Goal: Information Seeking & Learning: Learn about a topic

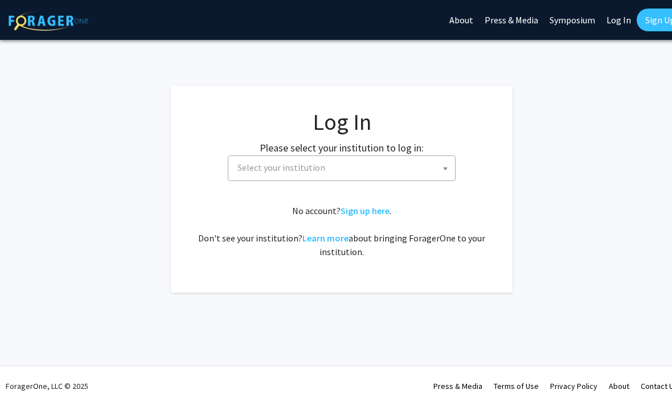
click at [373, 159] on span "Select your institution" at bounding box center [344, 167] width 222 height 23
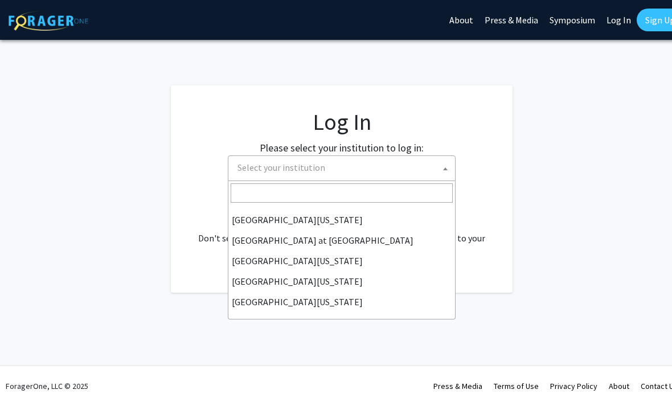
scroll to position [398, 0]
select select "13"
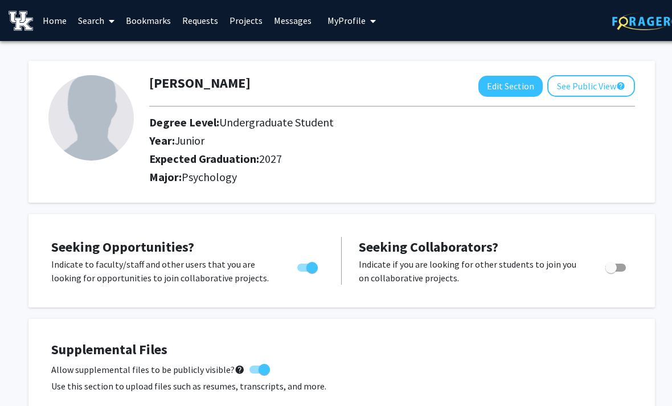
click at [248, 22] on link "Projects" at bounding box center [246, 21] width 44 height 40
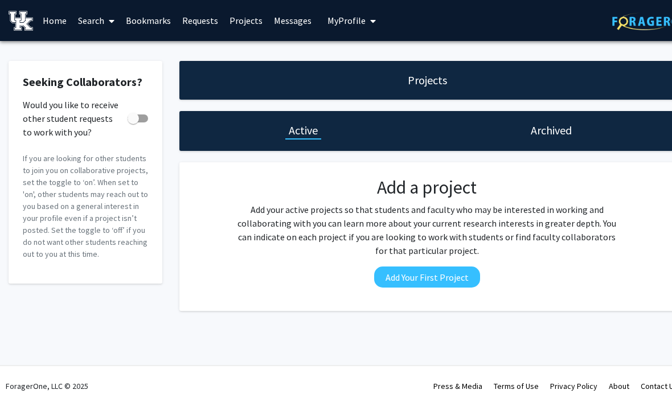
click at [101, 19] on link "Search" at bounding box center [96, 21] width 48 height 40
click at [129, 76] on span "Students" at bounding box center [106, 75] width 69 height 23
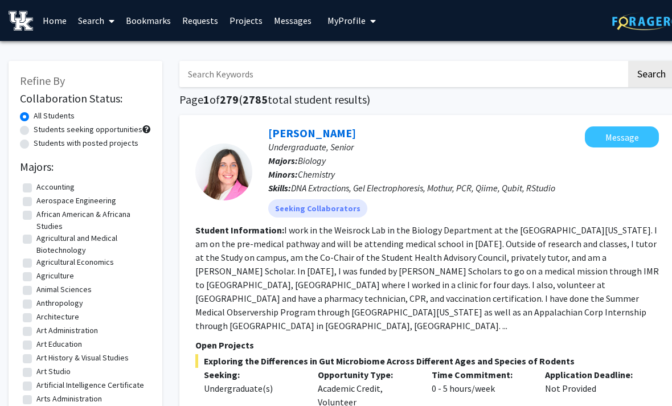
click at [102, 19] on link "Search" at bounding box center [96, 21] width 48 height 40
click at [129, 50] on span "Faculty/Staff" at bounding box center [114, 52] width 84 height 23
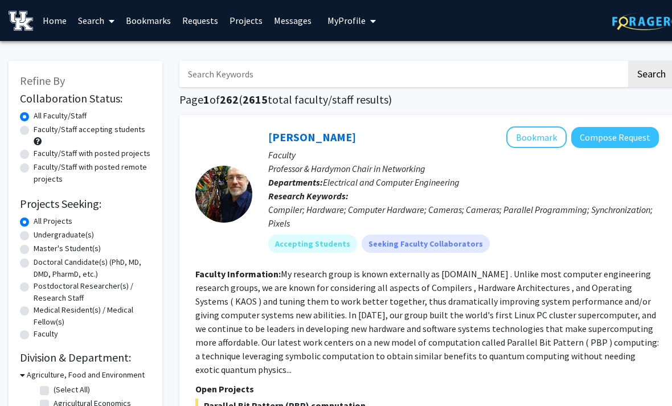
click at [124, 128] on label "Faculty/Staff accepting students" at bounding box center [90, 130] width 112 height 12
click at [41, 128] on input "Faculty/Staff accepting students" at bounding box center [37, 127] width 7 height 7
radio input "true"
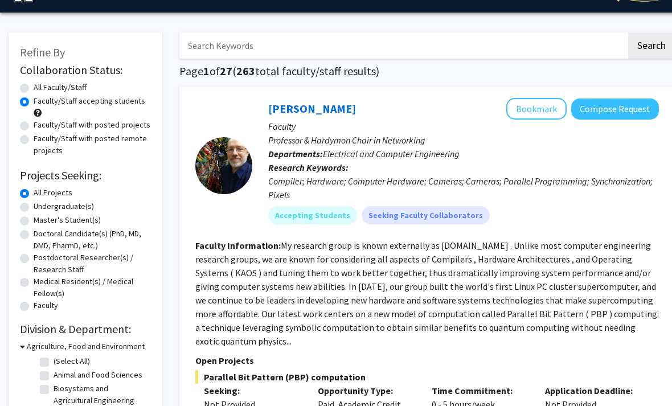
scroll to position [29, 0]
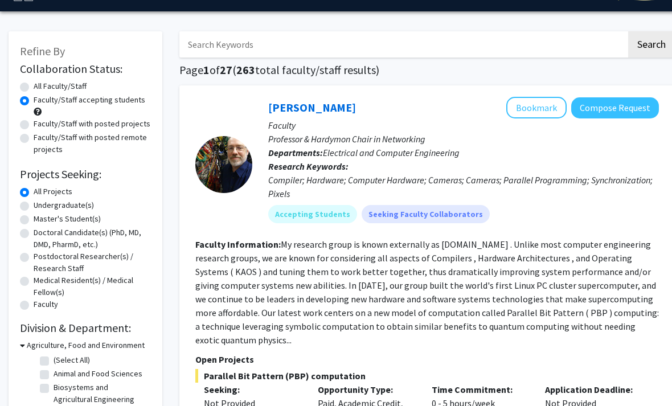
click at [82, 205] on label "Undergraduate(s)" at bounding box center [64, 206] width 60 height 12
click at [41, 205] on input "Undergraduate(s)" at bounding box center [37, 203] width 7 height 7
radio input "true"
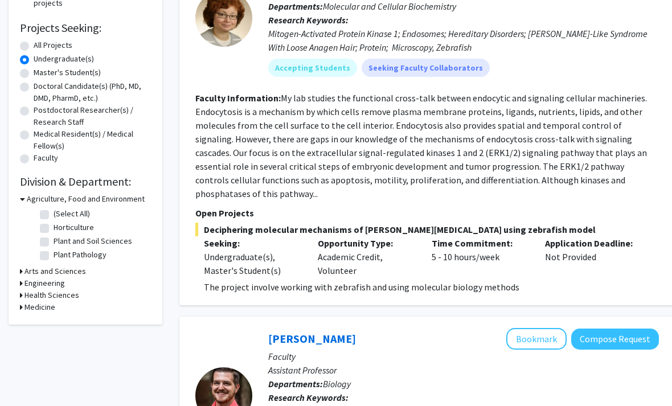
scroll to position [185, 0]
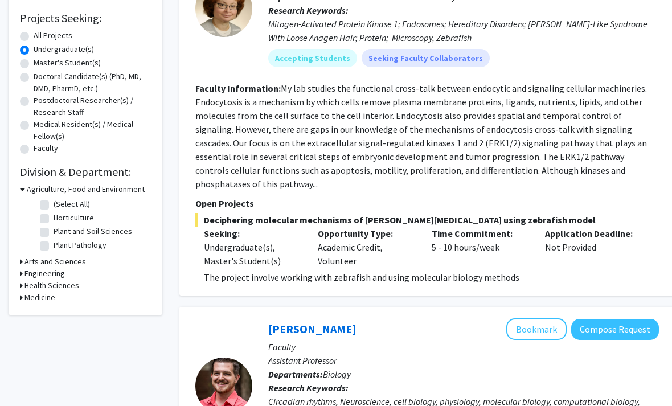
click at [73, 285] on h3 "Health Sciences" at bounding box center [51, 286] width 55 height 12
click at [75, 286] on h3 "Health Sciences" at bounding box center [54, 285] width 55 height 12
click at [76, 265] on h3 "Arts and Sciences" at bounding box center [54, 262] width 61 height 12
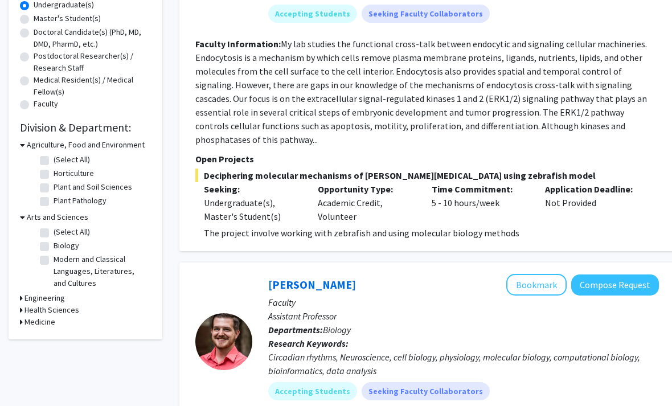
click at [50, 322] on h3 "Medicine" at bounding box center [39, 322] width 31 height 12
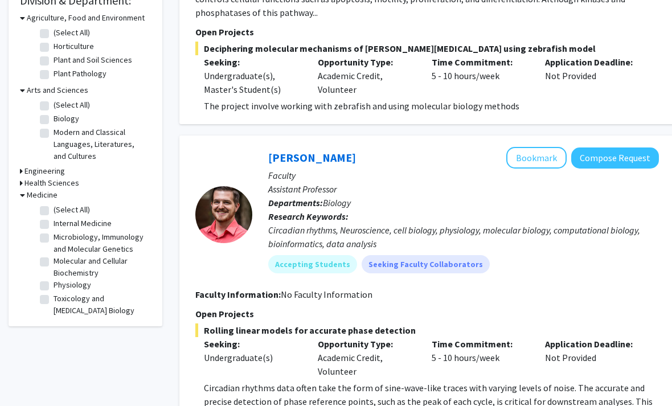
scroll to position [356, 0]
click at [116, 298] on label "Toxicology and [MEDICAL_DATA] Biology" at bounding box center [101, 305] width 94 height 24
click at [61, 298] on input "Toxicology and [MEDICAL_DATA] Biology" at bounding box center [57, 296] width 7 height 7
checkbox input "true"
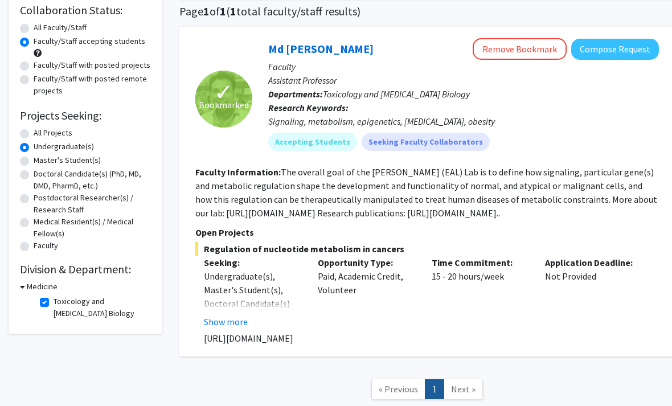
scroll to position [88, 0]
click at [56, 303] on label "Toxicology and [MEDICAL_DATA] Biology" at bounding box center [101, 308] width 94 height 24
click at [56, 303] on input "Toxicology and [MEDICAL_DATA] Biology" at bounding box center [57, 299] width 7 height 7
checkbox input "false"
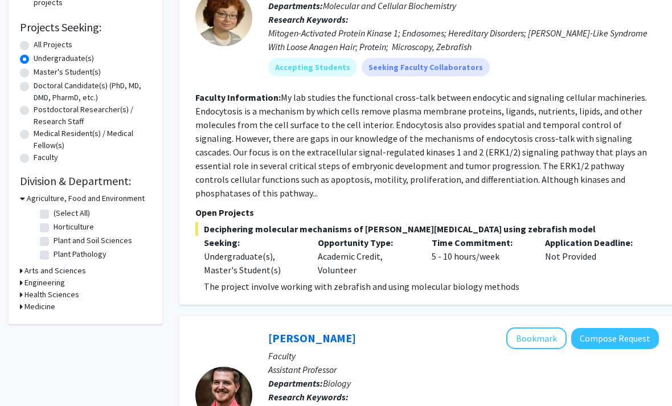
scroll to position [184, 0]
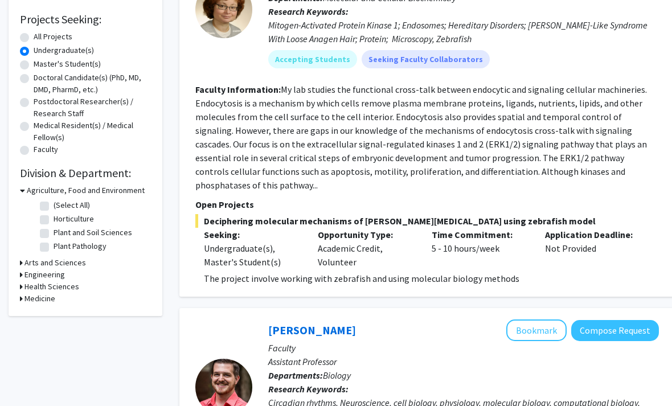
click at [60, 285] on h3 "Health Sciences" at bounding box center [51, 287] width 55 height 12
click at [101, 301] on label "Physician Assistant Studies" at bounding box center [100, 301] width 93 height 12
click at [61, 301] on input "Physician Assistant Studies" at bounding box center [57, 298] width 7 height 7
checkbox input "true"
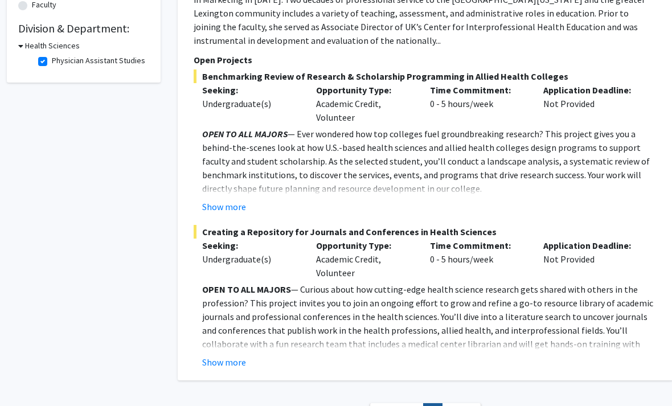
scroll to position [330, 2]
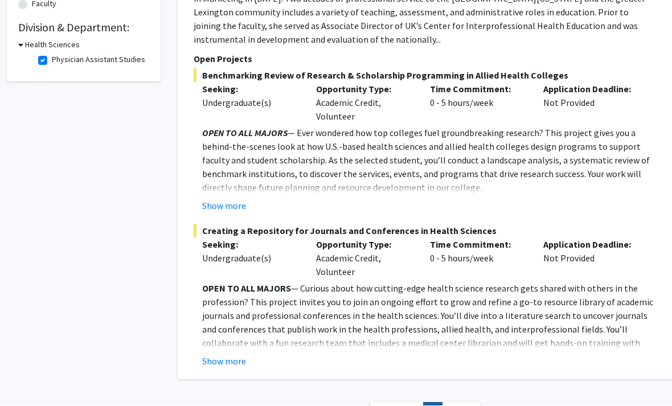
click at [225, 199] on button "Show more" at bounding box center [224, 206] width 44 height 14
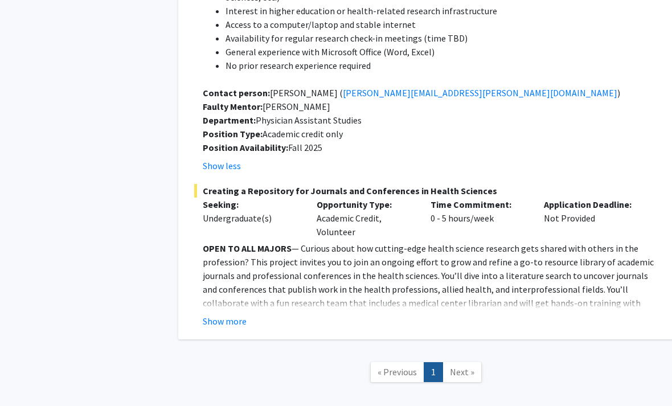
scroll to position [730, 1]
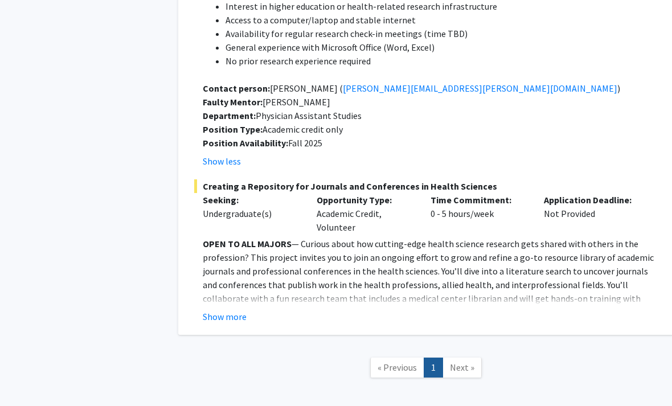
click at [233, 310] on button "Show more" at bounding box center [225, 317] width 44 height 14
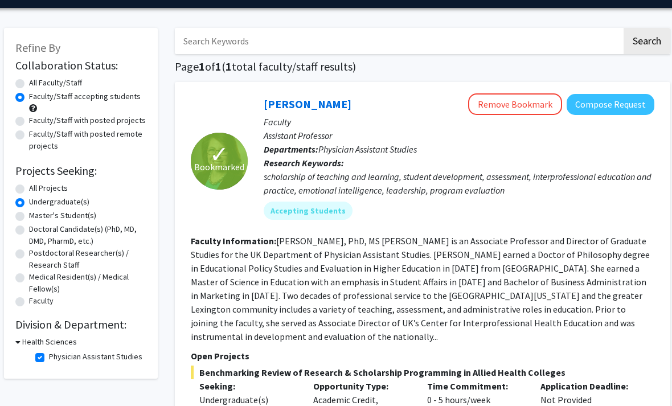
scroll to position [33, 5]
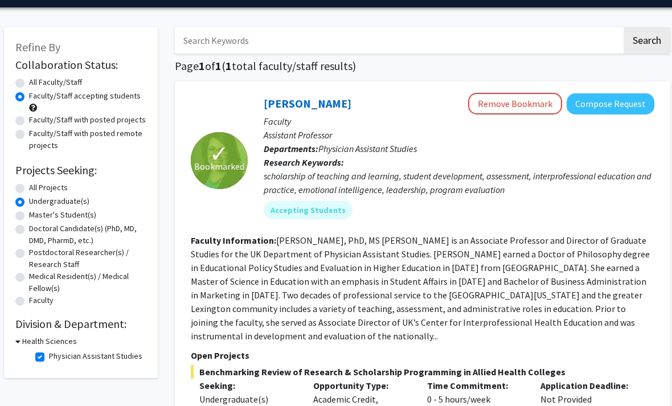
click at [109, 357] on label "Physician Assistant Studies" at bounding box center [95, 357] width 93 height 12
click at [56, 357] on input "Physician Assistant Studies" at bounding box center [52, 354] width 7 height 7
checkbox input "false"
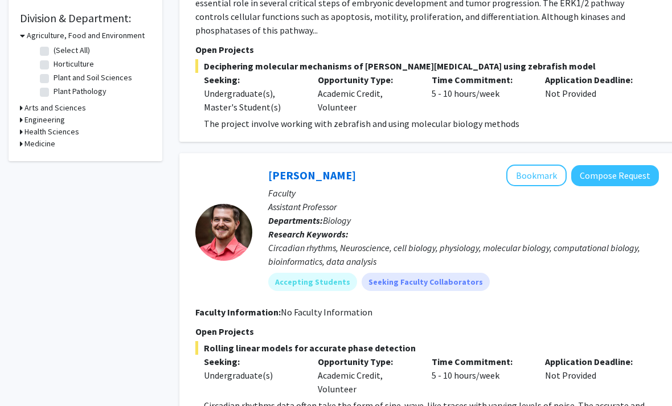
click at [52, 142] on h3 "Medicine" at bounding box center [39, 144] width 31 height 12
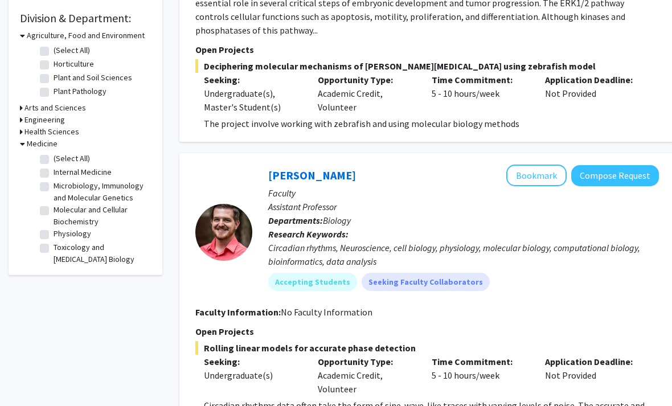
click at [81, 154] on label "(Select All)" at bounding box center [72, 159] width 36 height 12
click at [61, 154] on input "(Select All)" at bounding box center [57, 156] width 7 height 7
checkbox input "true"
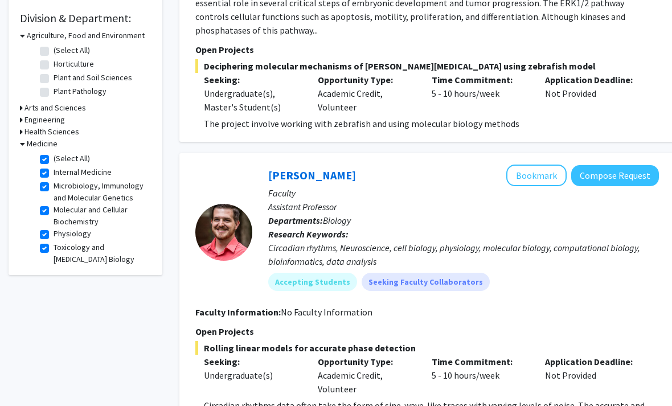
checkbox input "true"
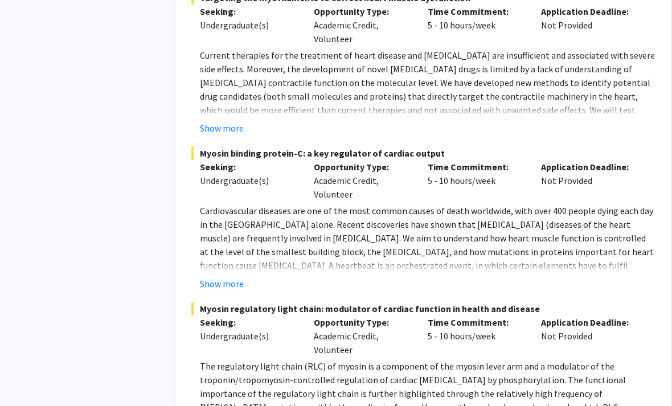
scroll to position [2383, 2]
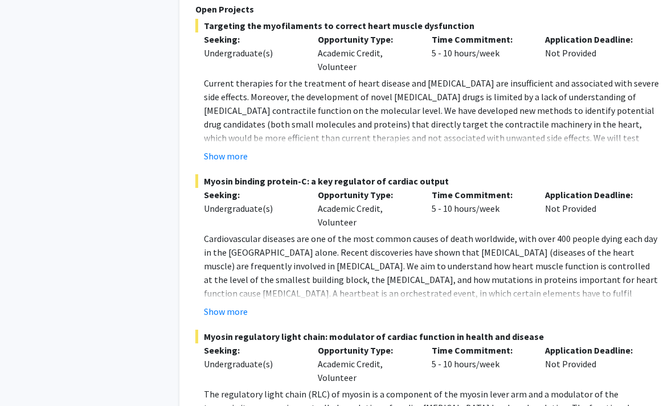
click at [238, 150] on button "Show more" at bounding box center [226, 157] width 44 height 14
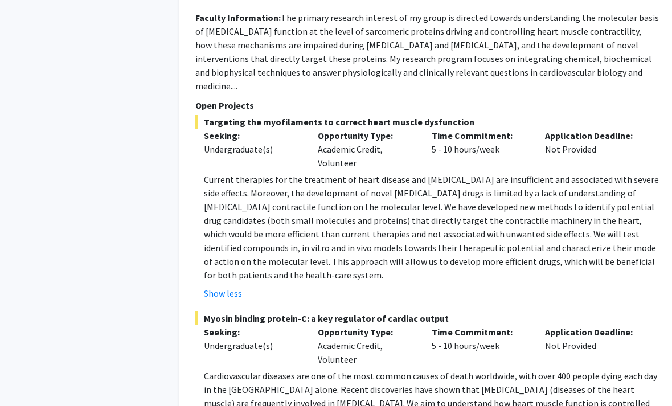
click at [239, 286] on button "Show less" at bounding box center [223, 293] width 38 height 14
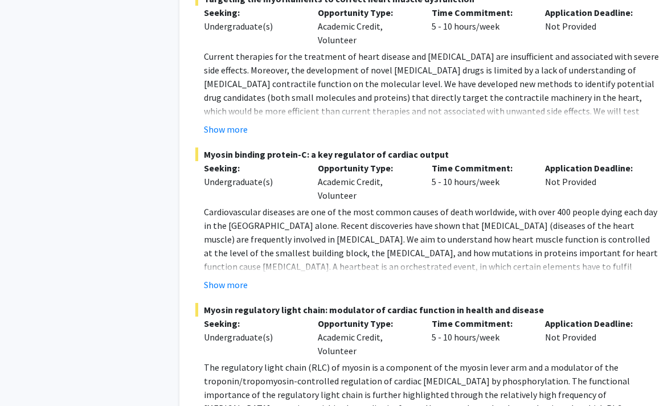
scroll to position [2374, 0]
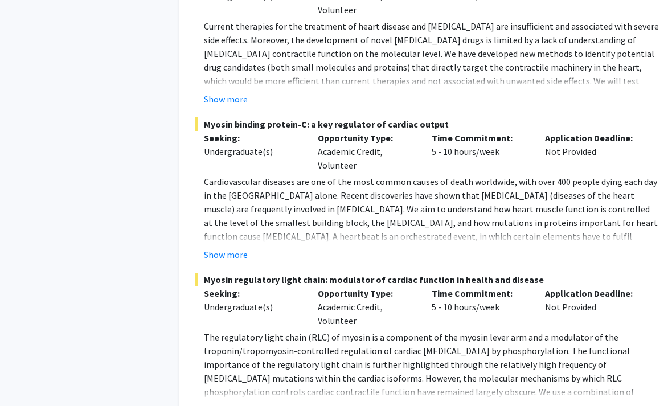
click at [242, 248] on button "Show more" at bounding box center [226, 255] width 44 height 14
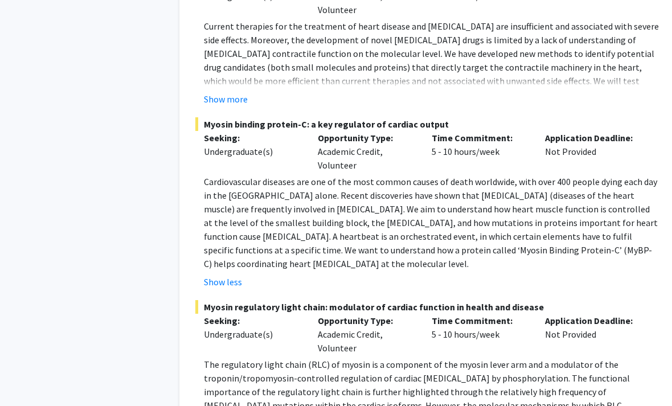
click at [224, 275] on button "Show less" at bounding box center [223, 282] width 38 height 14
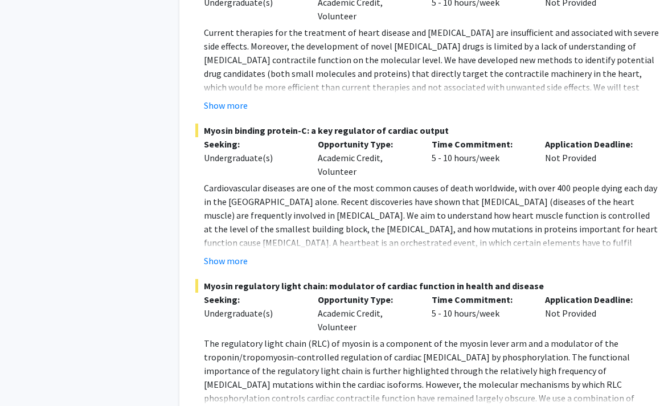
scroll to position [2368, 0]
click at [237, 253] on button "Show more" at bounding box center [226, 260] width 44 height 14
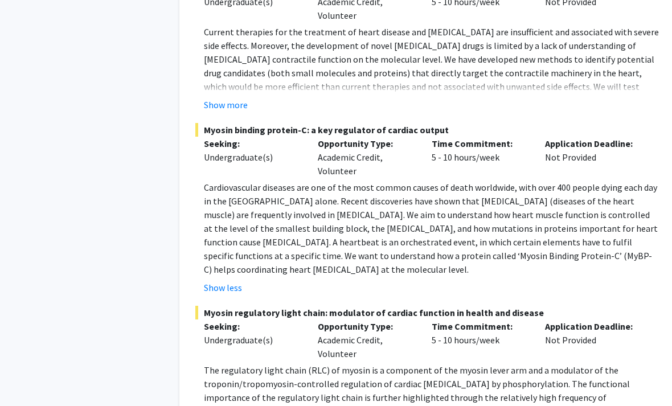
click at [235, 281] on button "Show less" at bounding box center [223, 288] width 38 height 14
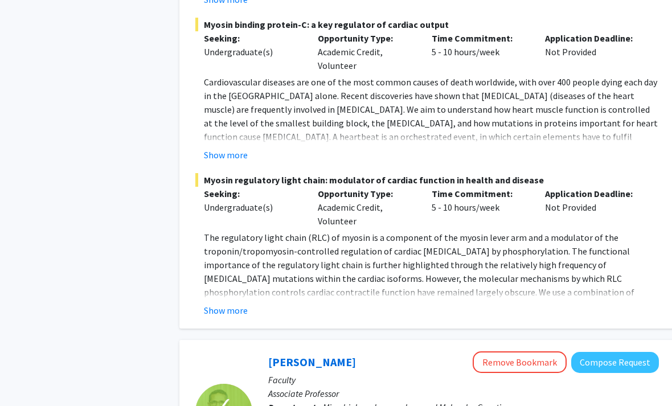
click at [237, 303] on button "Show more" at bounding box center [226, 310] width 44 height 14
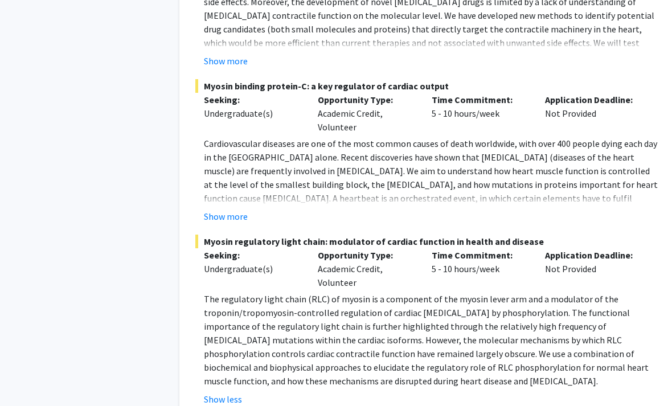
scroll to position [2398, 0]
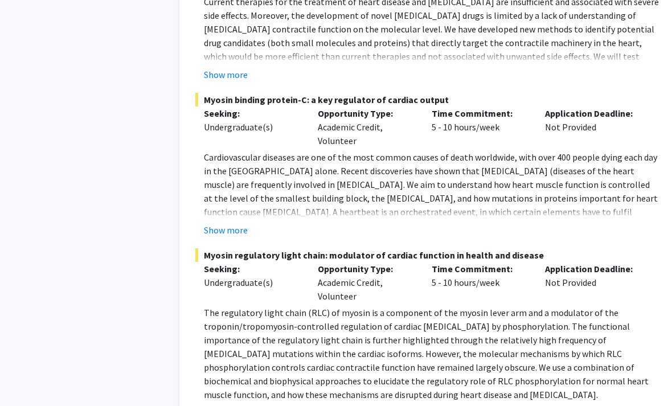
click at [253, 223] on div "Show more" at bounding box center [431, 230] width 455 height 14
click at [239, 178] on fg-read-more "Cardiovascular diseases are one of the most common causes of death worldwide, w…" at bounding box center [426, 193] width 463 height 87
click at [229, 223] on button "Show more" at bounding box center [226, 230] width 44 height 14
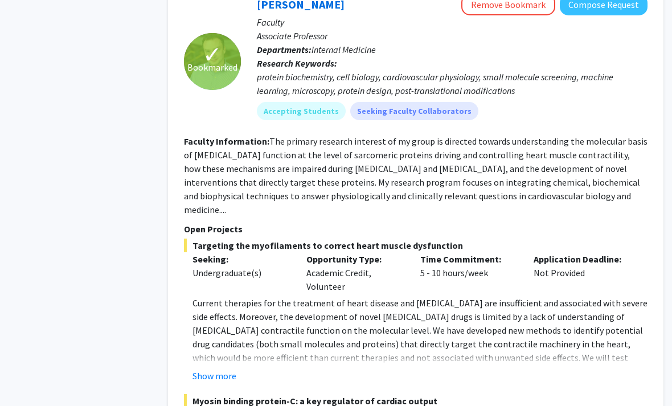
scroll to position [2097, 11]
